Goal: Communication & Community: Answer question/provide support

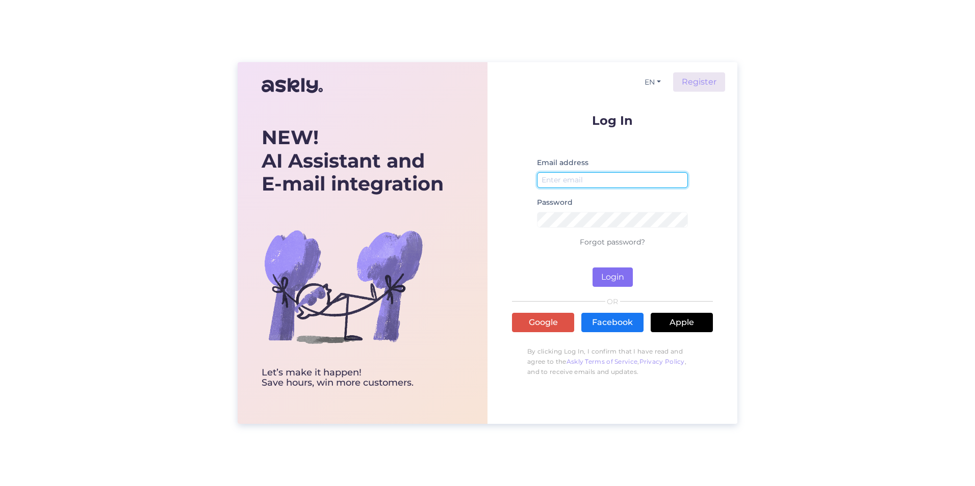
type input "[PERSON_NAME]"
click at [622, 277] on button "Login" at bounding box center [612, 277] width 40 height 19
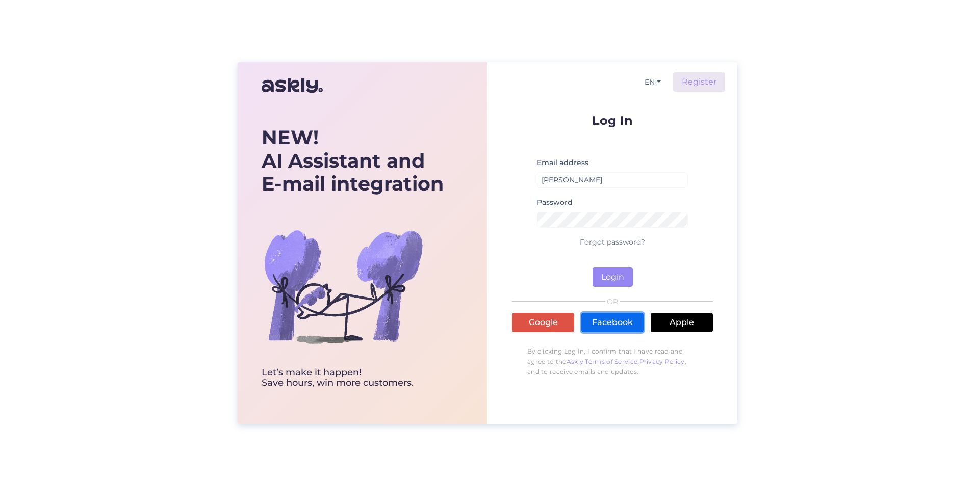
click at [622, 328] on link "Facebook" at bounding box center [612, 322] width 62 height 19
click at [617, 274] on button "Login" at bounding box center [612, 277] width 40 height 19
click at [611, 179] on input "[PERSON_NAME]" at bounding box center [612, 180] width 151 height 16
drag, startPoint x: 611, startPoint y: 179, endPoint x: 493, endPoint y: 175, distance: 117.8
click at [493, 175] on div "EN Register Log In Email address [PERSON_NAME] Password Forgot password? Login …" at bounding box center [612, 243] width 250 height 362
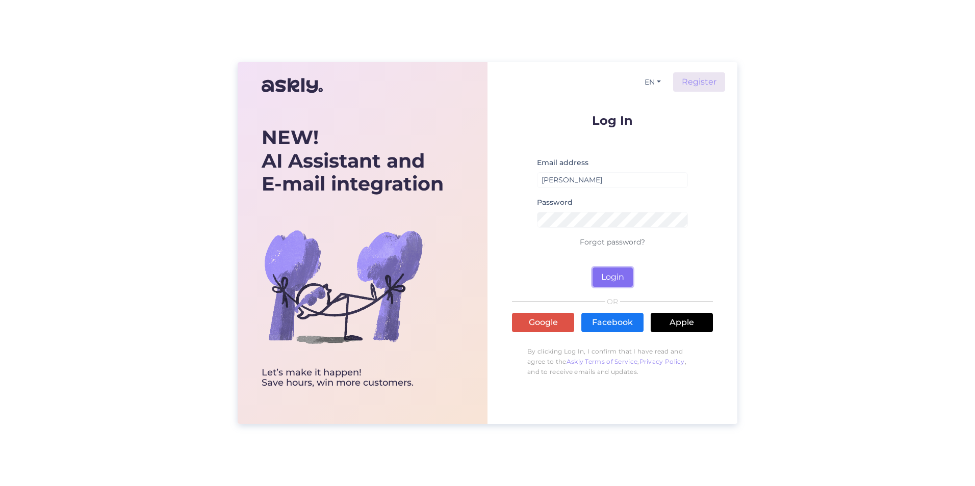
click at [615, 273] on button "Login" at bounding box center [612, 277] width 40 height 19
click at [594, 174] on input "[PERSON_NAME]" at bounding box center [612, 180] width 151 height 16
drag, startPoint x: 610, startPoint y: 179, endPoint x: 560, endPoint y: 177, distance: 49.5
click at [560, 177] on input "[PERSON_NAME]" at bounding box center [612, 180] width 151 height 16
type input "[PERSON_NAME][EMAIL_ADDRESS][DOMAIN_NAME]"
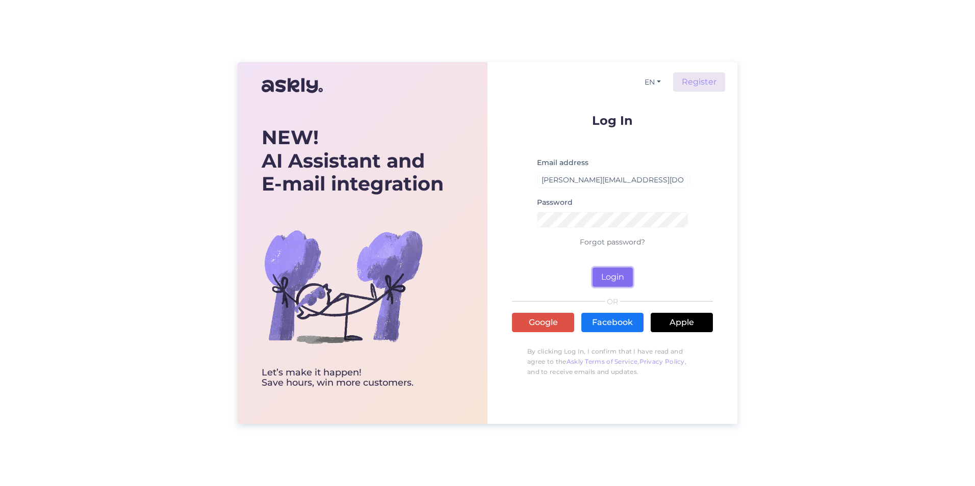
click at [609, 273] on button "Login" at bounding box center [612, 277] width 40 height 19
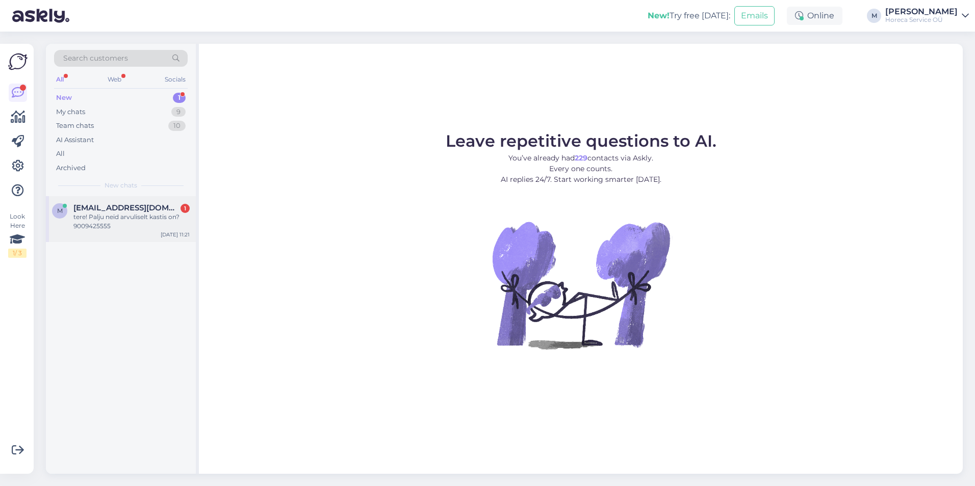
click at [110, 226] on div "tere! Palju neid arvuliselt kastis on?9009425555" at bounding box center [131, 222] width 116 height 18
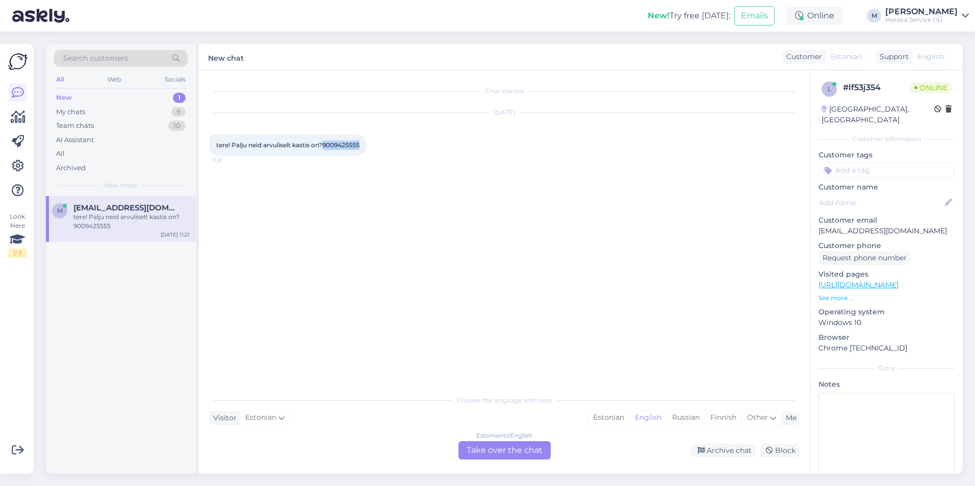
drag, startPoint x: 357, startPoint y: 147, endPoint x: 325, endPoint y: 146, distance: 32.1
click at [325, 146] on div "tere! Palju neid arvuliselt kastis on?9009425555 11:21" at bounding box center [288, 145] width 158 height 21
copy span "9009425555"
click at [644, 220] on div "Chat started [DATE] tere! Palju neid arvuliselt kastis on?9009425555 11:21" at bounding box center [508, 231] width 599 height 300
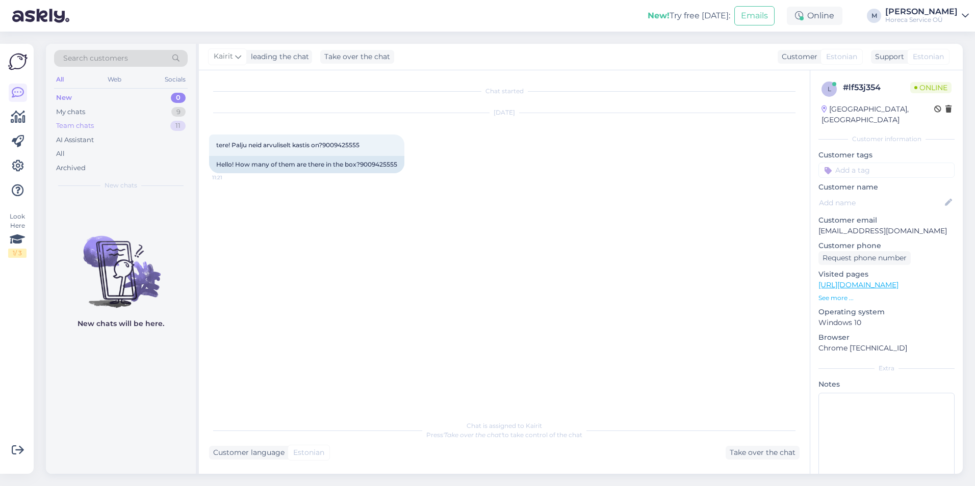
click at [109, 119] on div "Team chats 11" at bounding box center [121, 126] width 134 height 14
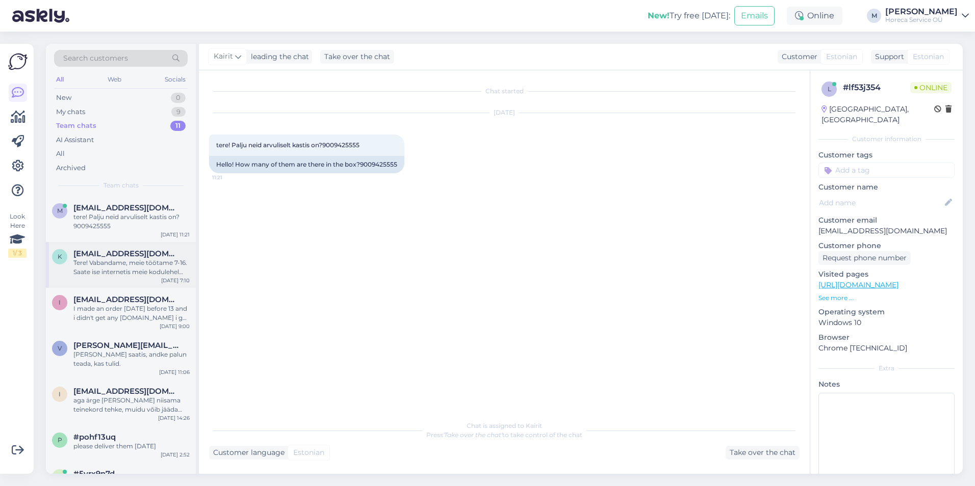
click at [131, 255] on span "[EMAIL_ADDRESS][DOMAIN_NAME]" at bounding box center [126, 253] width 106 height 9
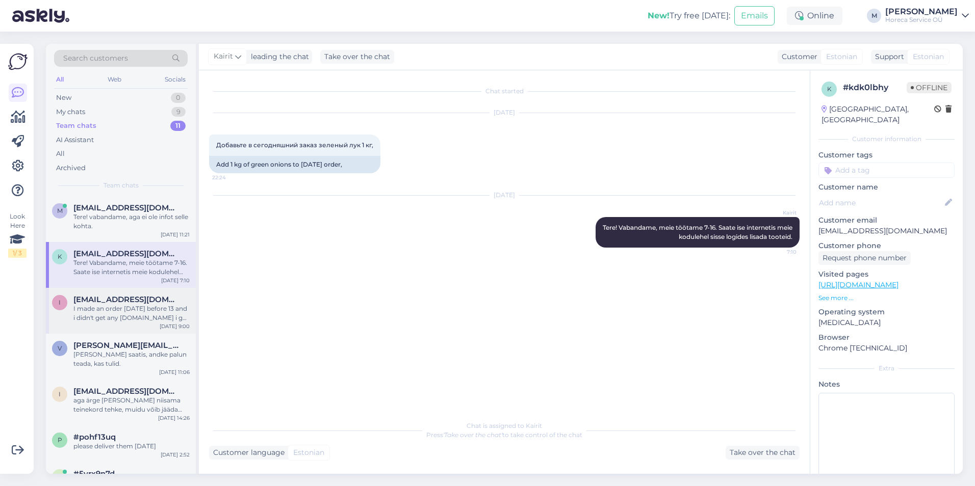
click at [120, 308] on div "I made an order [DATE] before 13 and i didn't get any [DOMAIN_NAME] i get it [D…" at bounding box center [131, 313] width 116 height 18
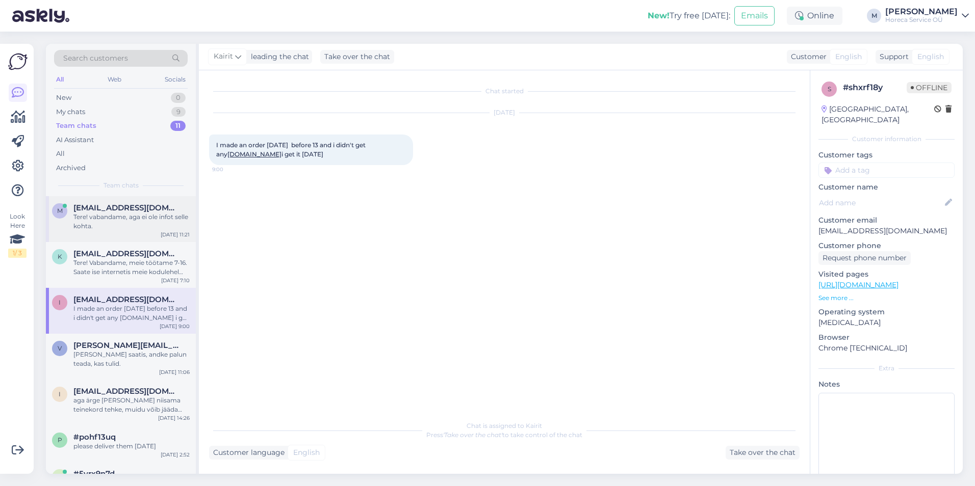
click at [129, 218] on div "Tere! vabandame, aga ei ole infot selle kohta." at bounding box center [131, 222] width 116 height 18
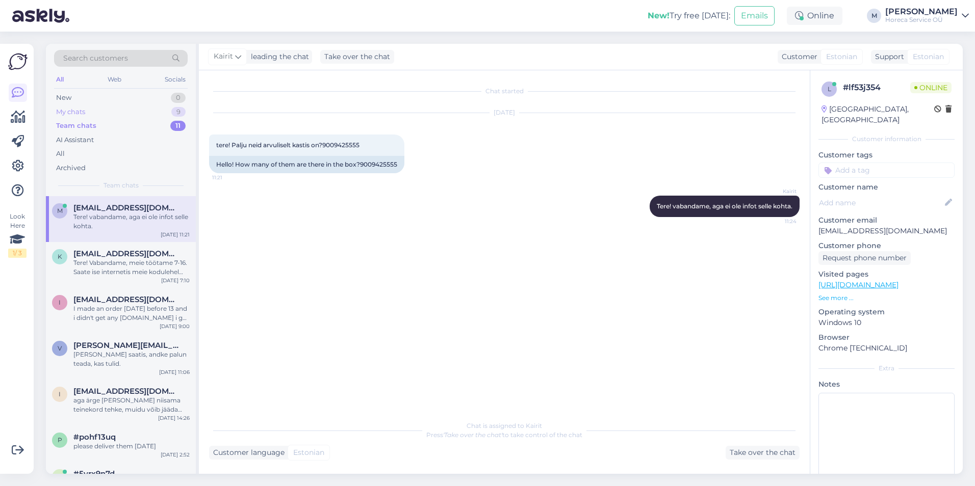
click at [107, 117] on div "My chats 9" at bounding box center [121, 112] width 134 height 14
